Goal: Transaction & Acquisition: Purchase product/service

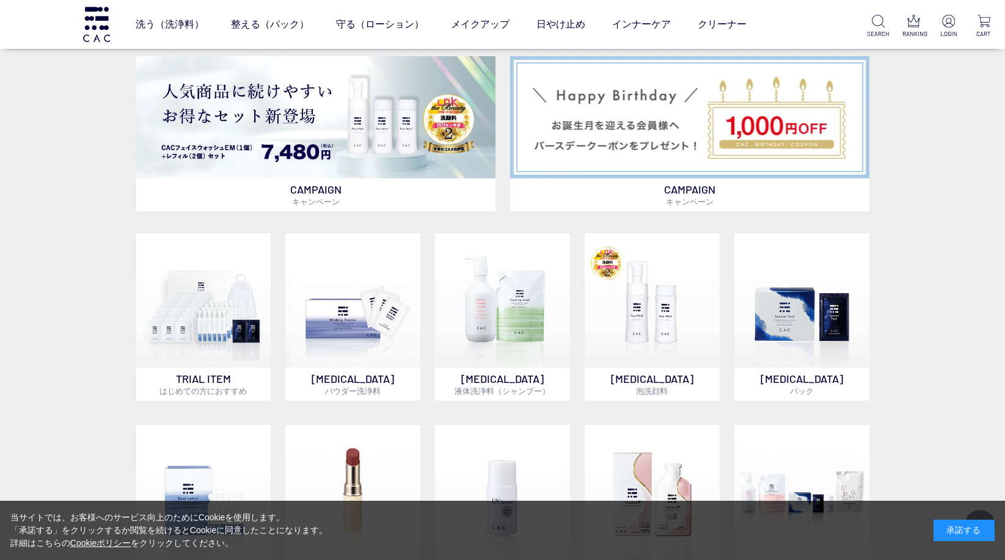
scroll to position [916, 0]
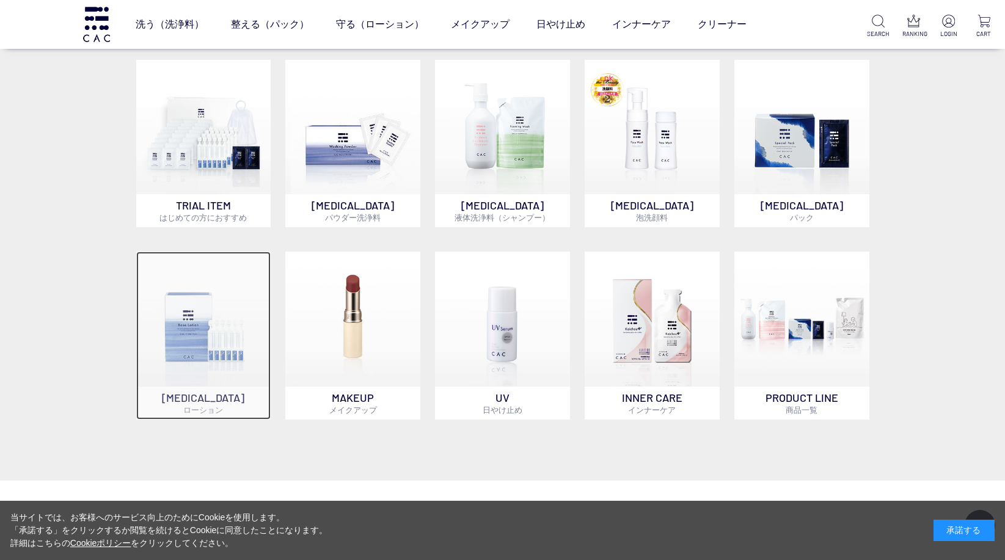
click at [219, 357] on img at bounding box center [203, 319] width 135 height 135
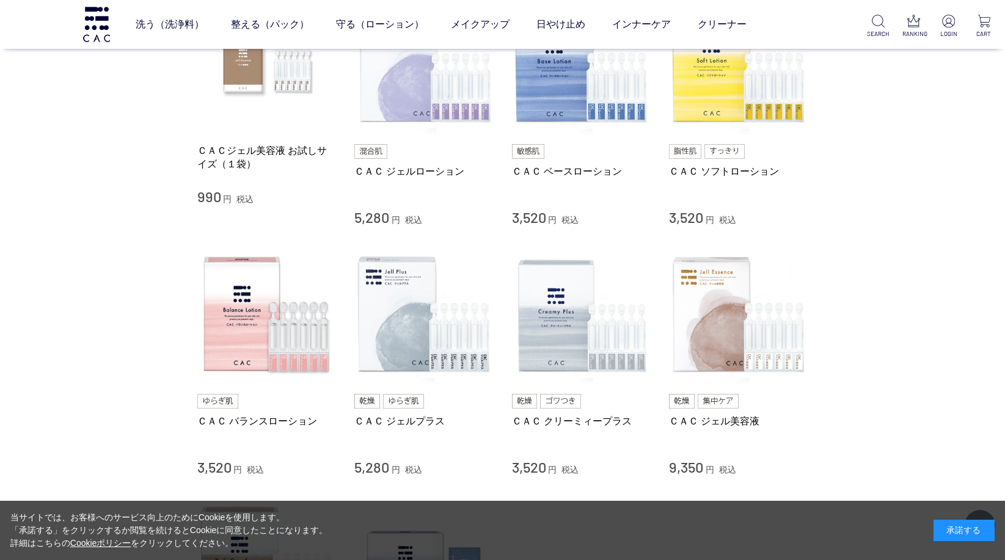
scroll to position [183, 0]
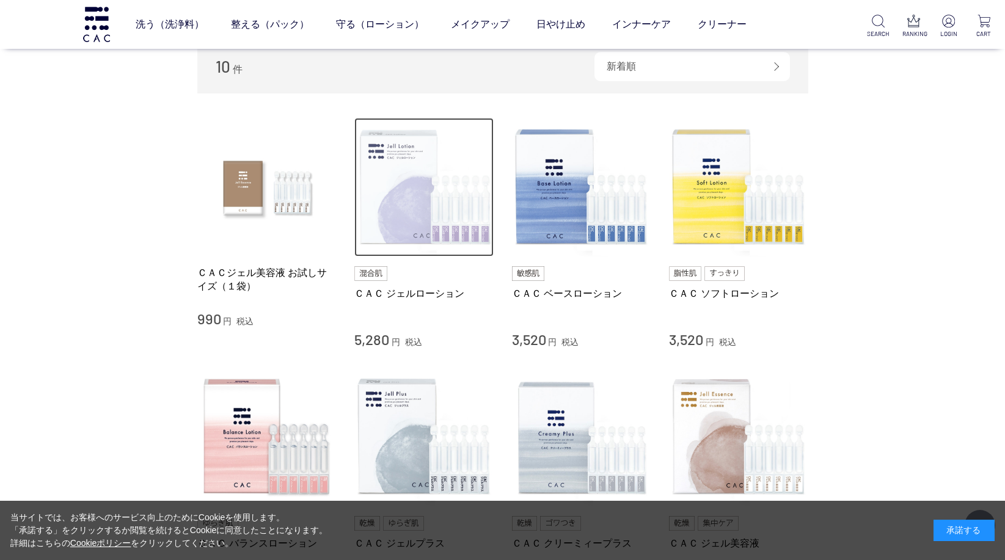
click at [406, 183] on img at bounding box center [423, 187] width 139 height 139
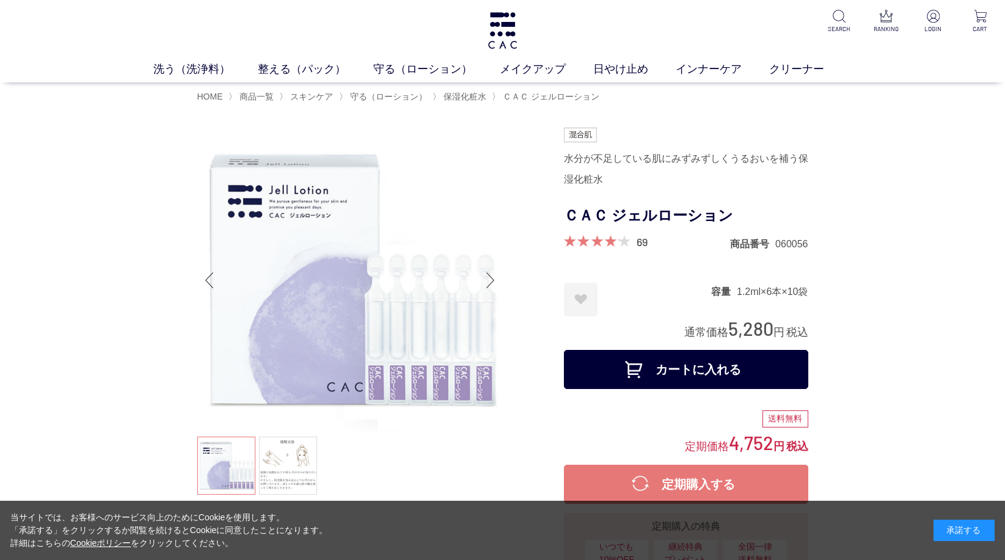
click at [684, 373] on button "カートに入れる" at bounding box center [686, 369] width 244 height 39
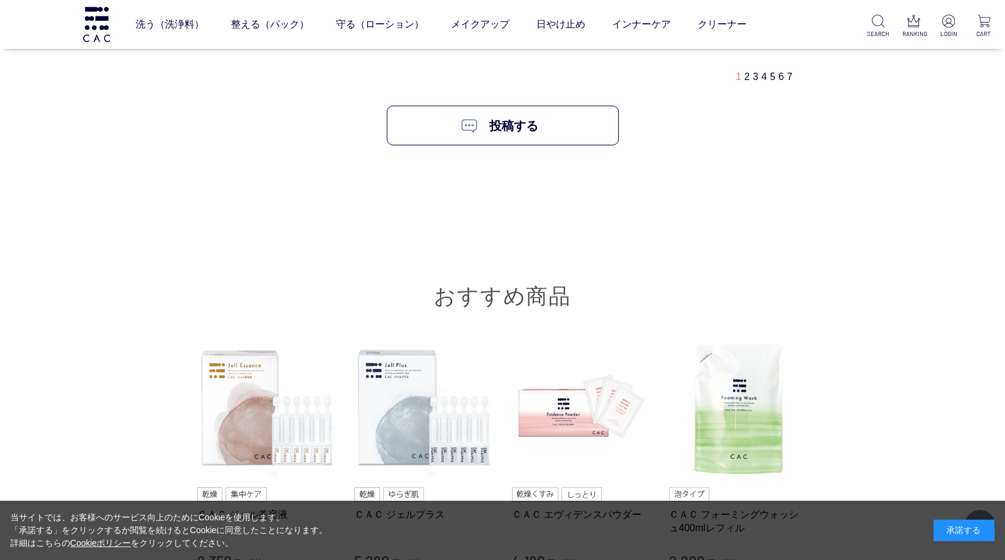
scroll to position [8307, 0]
